Goal: Transaction & Acquisition: Purchase product/service

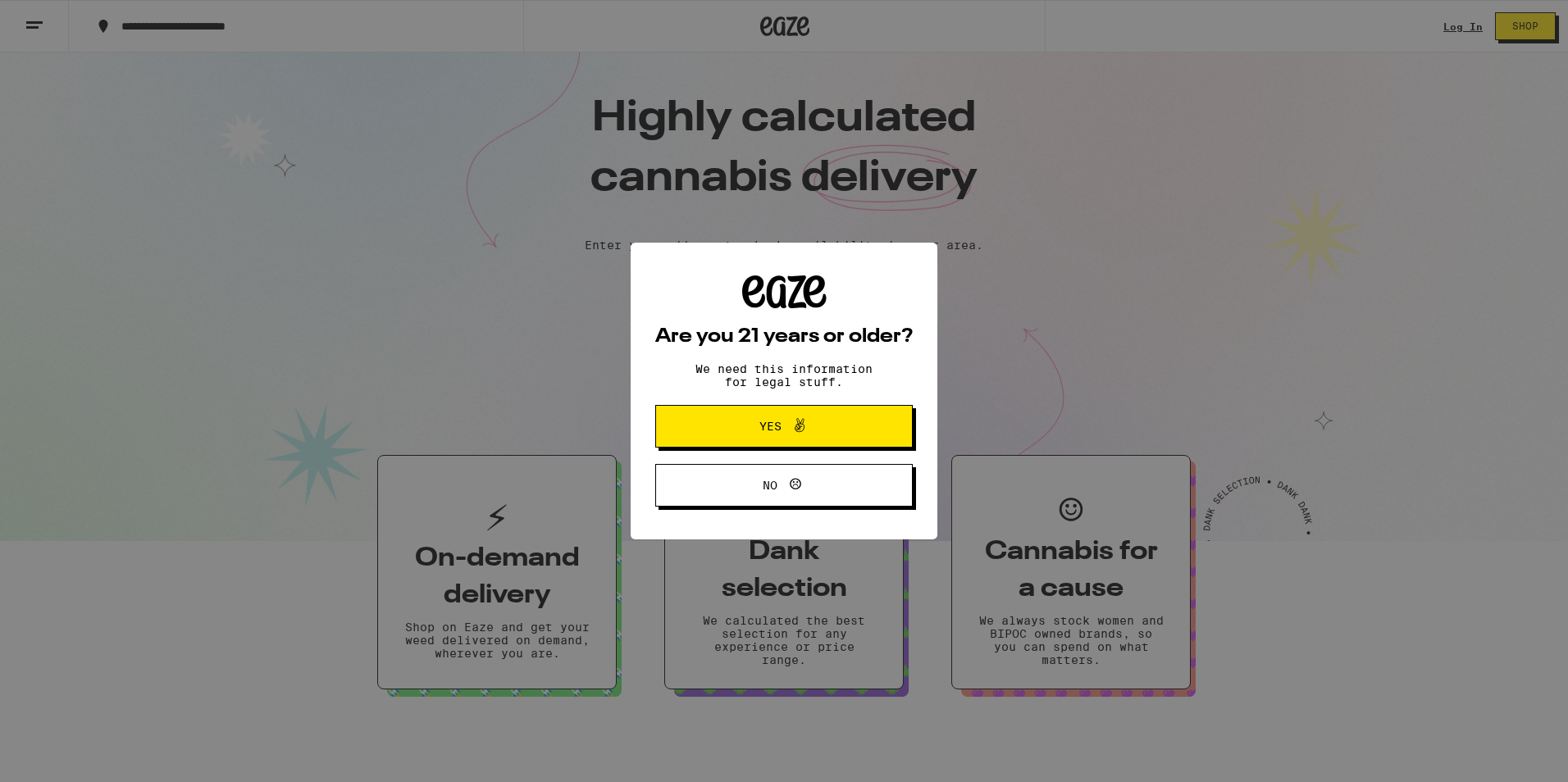
click at [785, 420] on span at bounding box center [795, 426] width 28 height 21
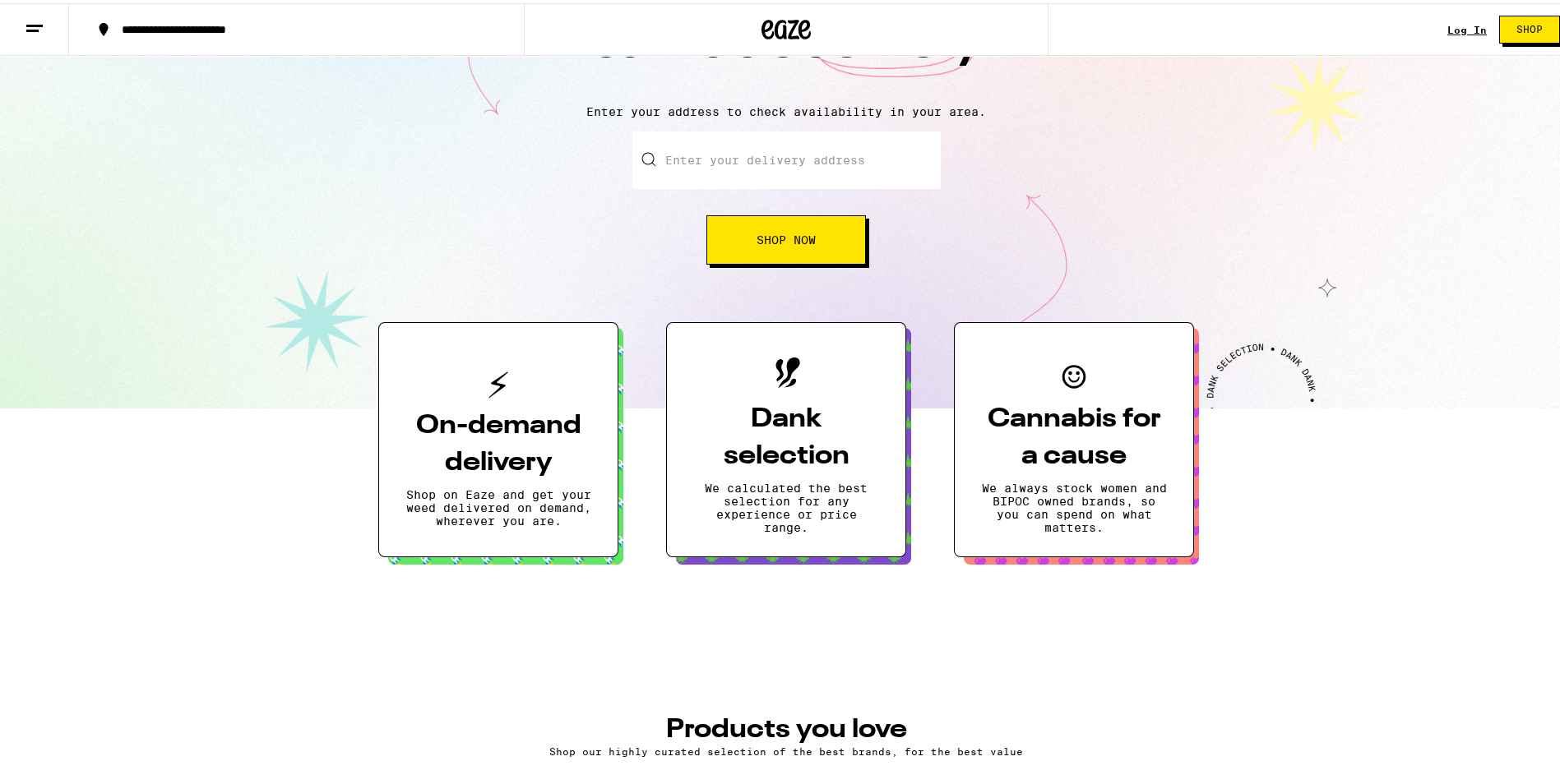
scroll to position [143, 0]
